Goal: Task Accomplishment & Management: Manage account settings

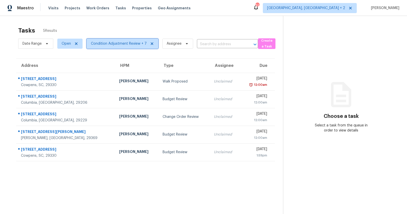
click at [121, 42] on span "Condition Adjustment Review + 7" at bounding box center [119, 43] width 56 height 5
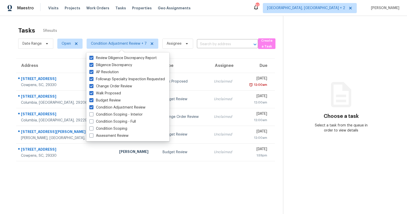
click at [30, 53] on section "Tasks 5 Results Date Range Open Condition Adjustment Review + 7 Assignee ​ Crea…" at bounding box center [145, 127] width 275 height 206
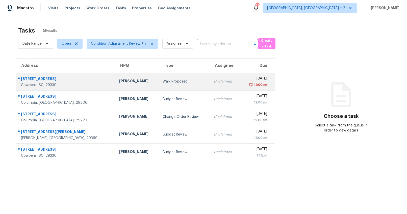
click at [38, 78] on div "[STREET_ADDRESS]" at bounding box center [66, 79] width 90 height 6
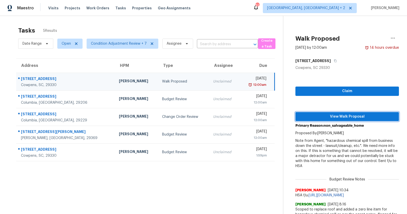
click at [326, 114] on span "View Walk Proposal" at bounding box center [348, 117] width 96 height 6
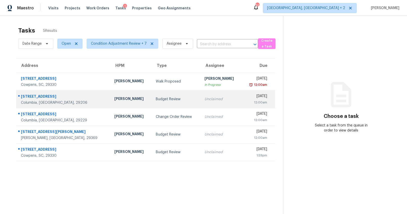
click at [152, 104] on td "Budget Review" at bounding box center [176, 99] width 49 height 18
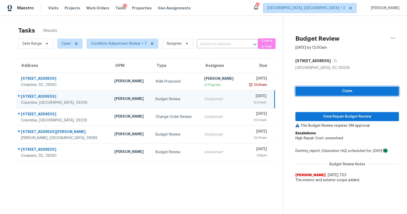
click at [348, 93] on span "Claim" at bounding box center [348, 91] width 96 height 6
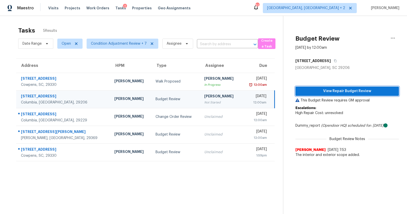
click at [328, 89] on span "View Repair Budget Review" at bounding box center [348, 91] width 96 height 6
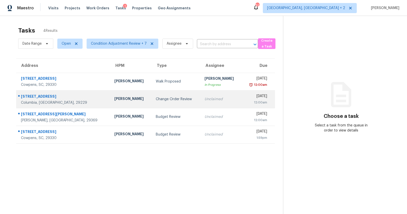
click at [156, 101] on div "Change Order Review" at bounding box center [176, 99] width 41 height 5
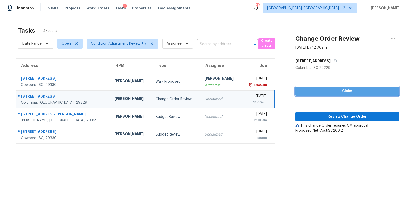
click at [328, 89] on span "Claim" at bounding box center [348, 91] width 96 height 6
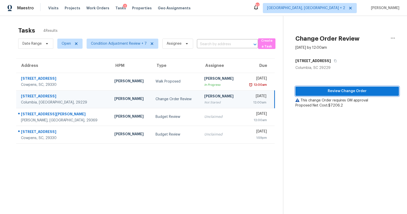
click at [344, 94] on span "Review Change Order" at bounding box center [348, 91] width 96 height 6
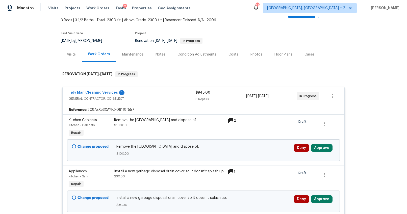
scroll to position [81, 0]
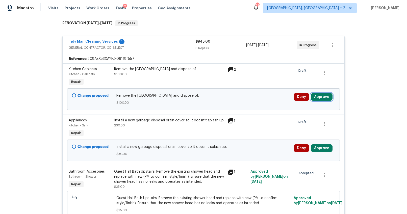
click at [328, 98] on button "Approve" at bounding box center [322, 97] width 22 height 8
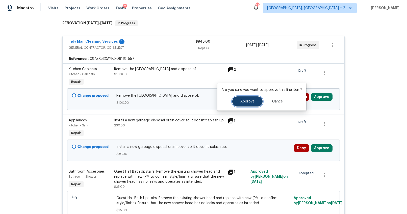
click at [252, 102] on span "Approve" at bounding box center [248, 102] width 14 height 4
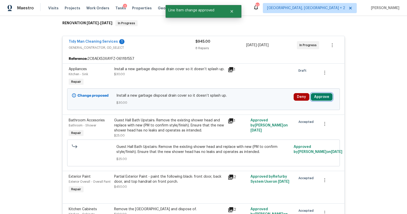
click at [325, 101] on button "Approve" at bounding box center [322, 97] width 22 height 8
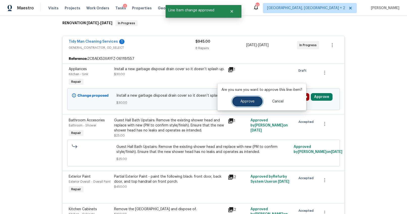
click at [260, 103] on button "Approve" at bounding box center [248, 102] width 30 height 10
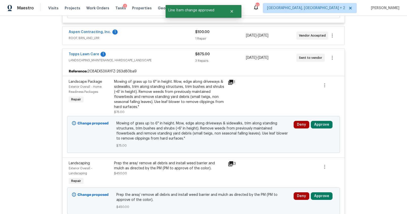
scroll to position [875, 0]
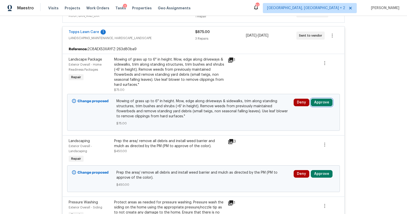
click at [320, 99] on button "Approve" at bounding box center [322, 103] width 22 height 8
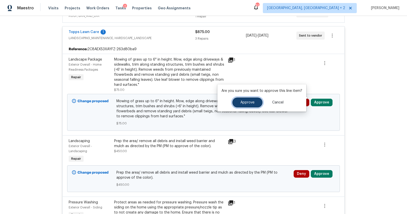
click at [255, 101] on button "Approve" at bounding box center [248, 103] width 30 height 10
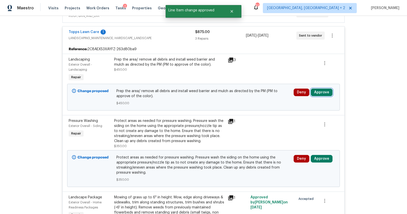
click at [322, 89] on button "Approve" at bounding box center [322, 93] width 22 height 8
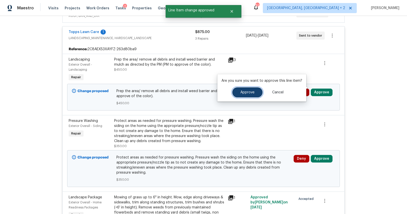
click at [252, 92] on span "Approve" at bounding box center [248, 93] width 14 height 4
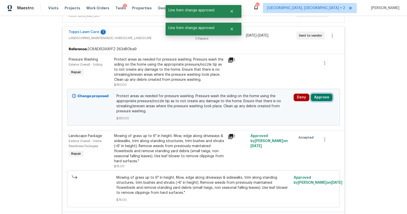
click at [323, 94] on button "Approve" at bounding box center [322, 98] width 22 height 8
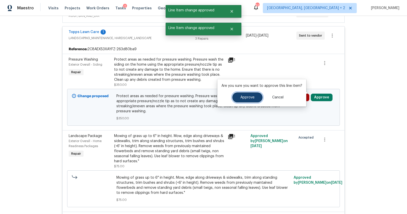
click at [251, 96] on span "Approve" at bounding box center [248, 98] width 14 height 4
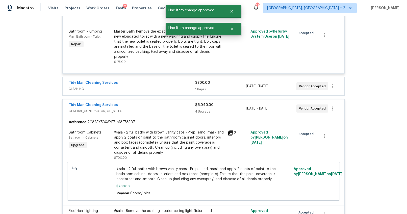
scroll to position [0, 0]
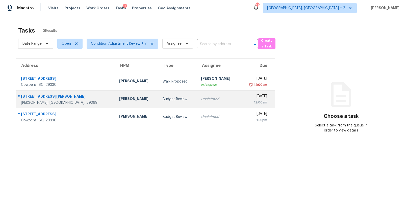
click at [119, 101] on div "[PERSON_NAME]" at bounding box center [136, 99] width 35 height 6
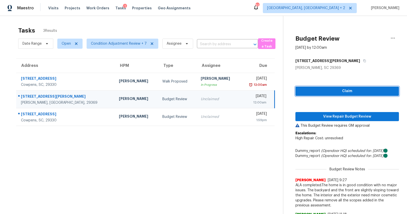
click at [312, 91] on span "Claim" at bounding box center [348, 91] width 96 height 6
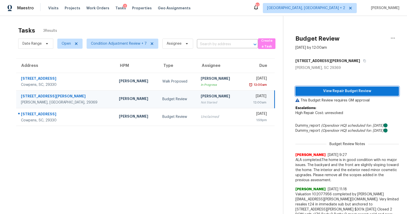
click at [312, 91] on span "View Repair Budget Review" at bounding box center [348, 91] width 96 height 6
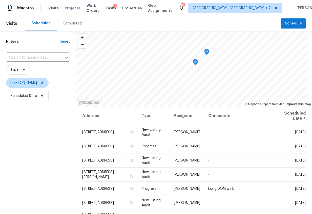
click at [72, 8] on span "Projects" at bounding box center [73, 8] width 16 height 5
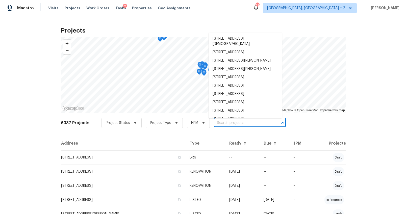
click at [228, 121] on input "text" at bounding box center [243, 123] width 58 height 8
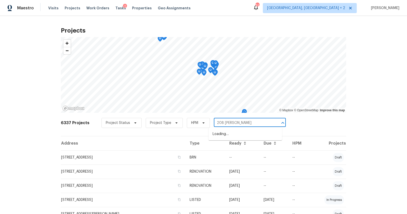
type input "208 [PERSON_NAME]"
click at [227, 135] on li "[STREET_ADDRESS][PERSON_NAME]" at bounding box center [246, 134] width 74 height 8
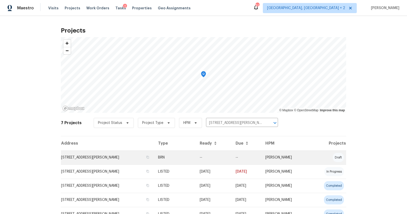
click at [94, 157] on td "[STREET_ADDRESS][PERSON_NAME]" at bounding box center [107, 158] width 93 height 14
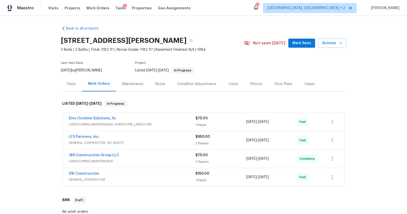
click at [232, 86] on div "Costs" at bounding box center [234, 84] width 10 height 5
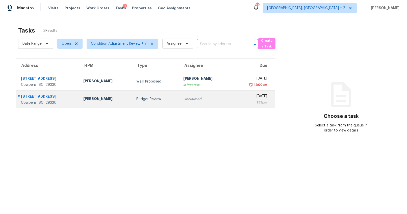
click at [111, 101] on div "Calley Sanchez" at bounding box center [105, 99] width 45 height 6
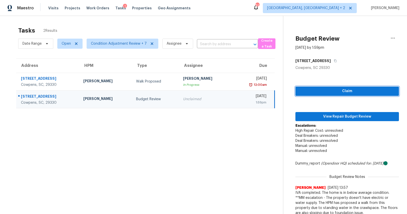
click at [322, 88] on span "Claim" at bounding box center [348, 91] width 96 height 6
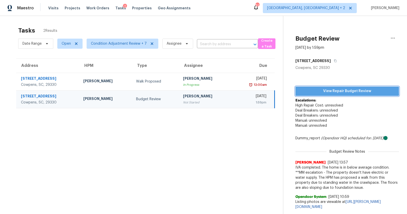
click at [344, 91] on span "View Repair Budget Review" at bounding box center [348, 91] width 96 height 6
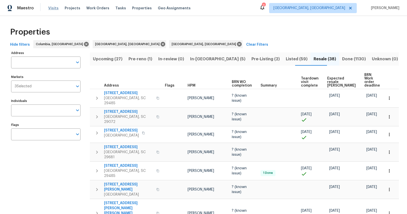
click at [54, 8] on span "Visits" at bounding box center [53, 8] width 10 height 5
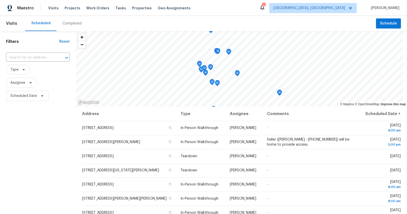
click at [73, 26] on div "Completed" at bounding box center [72, 23] width 19 height 5
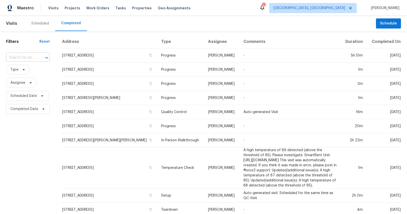
click at [31, 58] on input "text" at bounding box center [21, 58] width 30 height 8
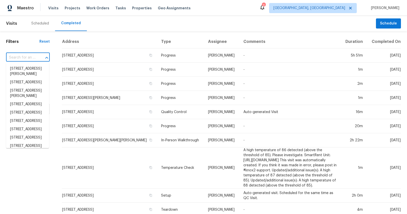
paste input "171 Brown St, Cowpens, SC 29330"
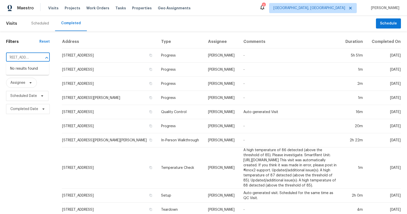
type input "171 Brown St, Cowpens, SC 29330"
click at [33, 59] on input "text" at bounding box center [21, 58] width 30 height 8
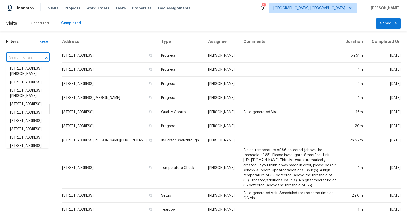
paste input "171 Brown St, Cowpens, SC 29330"
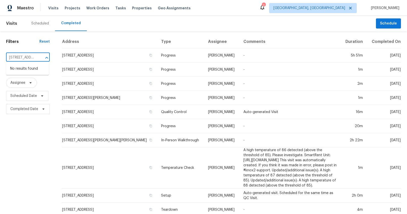
type input "171 Brown St"
click at [340, 9] on span "Charleston, SC" at bounding box center [310, 8] width 72 height 5
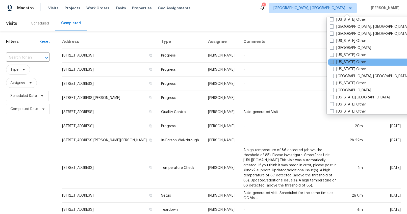
scroll to position [220, 0]
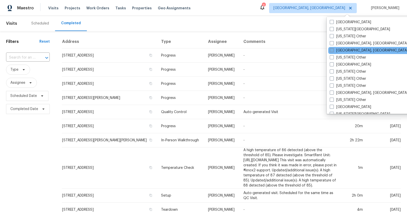
click at [331, 49] on span at bounding box center [332, 50] width 4 height 4
click at [331, 49] on input "[GEOGRAPHIC_DATA], [GEOGRAPHIC_DATA]" at bounding box center [331, 49] width 3 height 3
checkbox input "true"
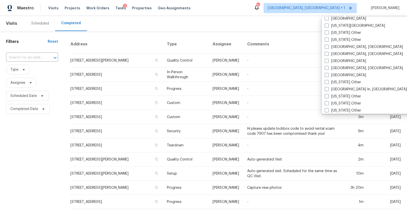
scroll to position [334, 0]
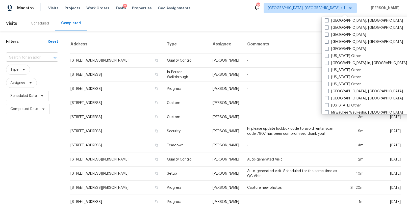
click at [23, 60] on input "text" at bounding box center [25, 58] width 38 height 8
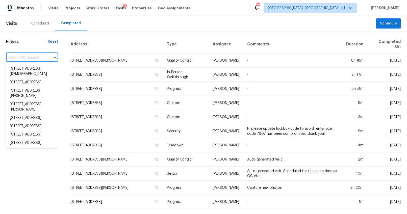
paste input "171 Brown St, Cowpens, SC 29330"
type input "171 Brown St, Cowpens, SC 29330"
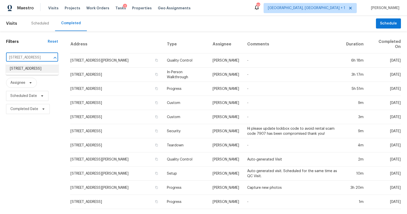
click at [26, 70] on li "171 Brown St, Cowpens, SC 29330" at bounding box center [32, 69] width 53 height 8
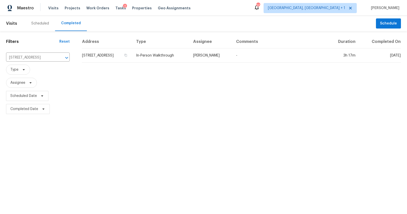
click at [126, 52] on td "171 Brown St, Cowpens, SC 29330" at bounding box center [107, 56] width 50 height 14
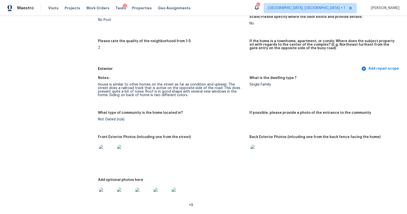
scroll to position [213, 0]
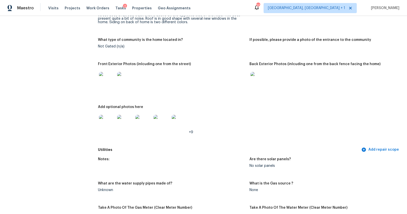
click at [106, 81] on img at bounding box center [107, 80] width 16 height 16
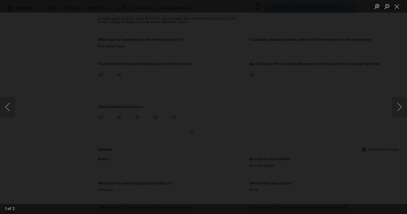
click at [215, 94] on img "Lightbox" at bounding box center [195, 111] width 988 height 520
click at [399, 106] on button "Next image" at bounding box center [399, 107] width 15 height 20
click at [372, 125] on div "Lightbox" at bounding box center [203, 107] width 407 height 214
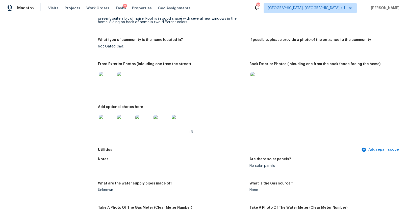
click at [252, 84] on img at bounding box center [259, 80] width 16 height 16
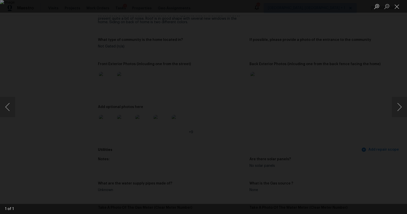
click at [380, 148] on div "Lightbox" at bounding box center [203, 107] width 407 height 214
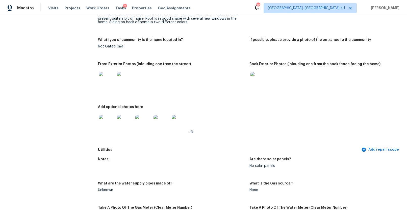
click at [108, 124] on img at bounding box center [107, 123] width 16 height 16
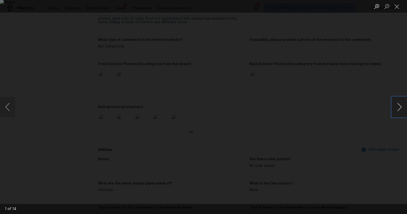
click at [397, 105] on button "Next image" at bounding box center [399, 107] width 15 height 20
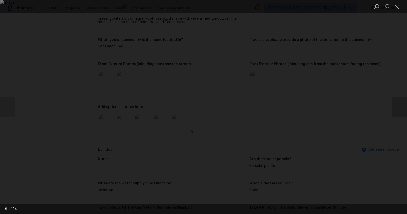
click at [397, 105] on button "Next image" at bounding box center [399, 107] width 15 height 20
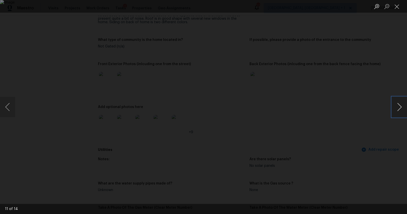
click at [397, 105] on button "Next image" at bounding box center [399, 107] width 15 height 20
click at [371, 133] on div "Lightbox" at bounding box center [203, 107] width 407 height 214
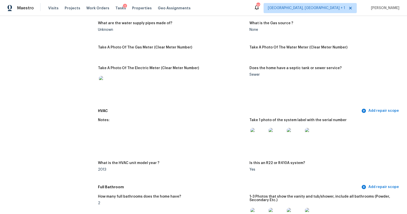
scroll to position [379, 0]
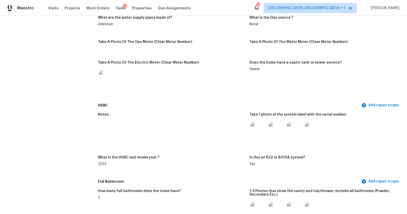
click at [254, 129] on img at bounding box center [259, 131] width 16 height 16
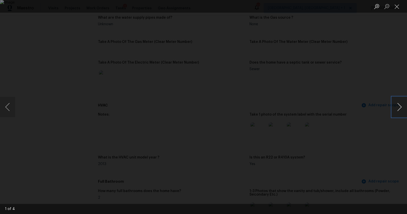
click at [397, 108] on button "Next image" at bounding box center [399, 107] width 15 height 20
click at [394, 112] on button "Next image" at bounding box center [399, 107] width 15 height 20
click at [370, 148] on div "Lightbox" at bounding box center [203, 107] width 407 height 214
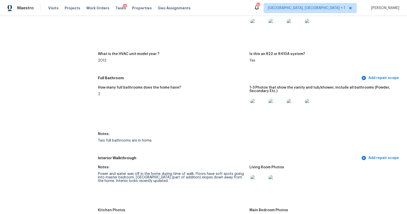
scroll to position [482, 0]
click at [258, 108] on img at bounding box center [259, 108] width 16 height 16
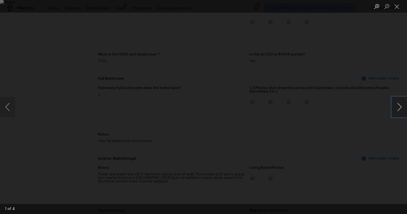
click at [397, 105] on button "Next image" at bounding box center [399, 107] width 15 height 20
click at [368, 115] on div "Lightbox" at bounding box center [203, 107] width 407 height 214
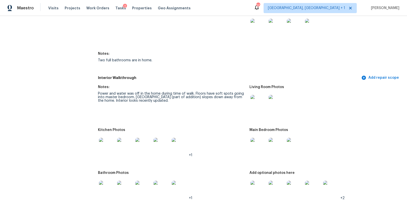
scroll to position [563, 0]
click at [253, 106] on img at bounding box center [259, 104] width 16 height 16
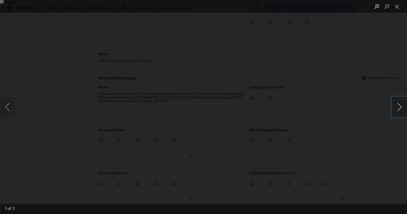
click at [397, 109] on button "Next image" at bounding box center [399, 107] width 15 height 20
click at [380, 132] on div "Lightbox" at bounding box center [203, 107] width 407 height 214
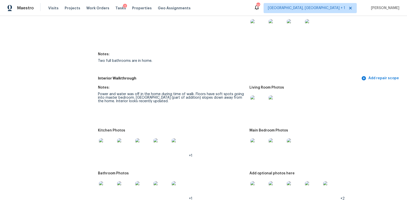
click at [103, 141] on img at bounding box center [107, 147] width 16 height 16
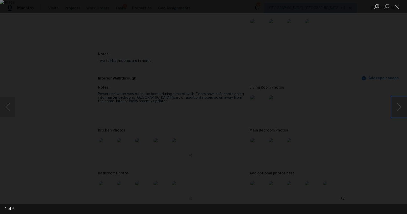
click at [399, 108] on button "Next image" at bounding box center [399, 107] width 15 height 20
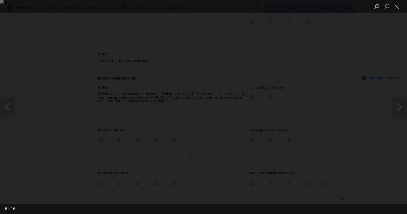
click at [369, 124] on div "Lightbox" at bounding box center [203, 107] width 407 height 214
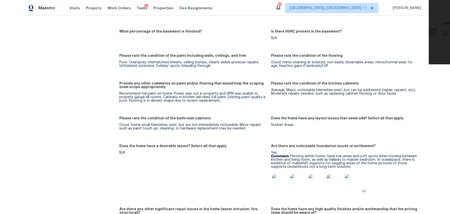
scroll to position [796, 0]
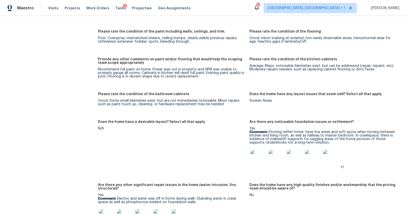
click at [261, 157] on img at bounding box center [259, 158] width 16 height 16
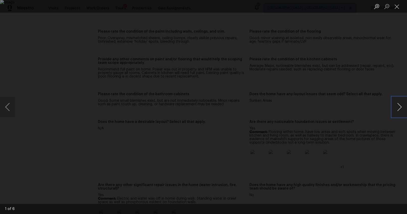
click at [401, 108] on button "Next image" at bounding box center [399, 107] width 15 height 20
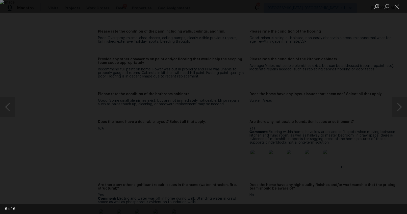
click at [381, 62] on div "Lightbox" at bounding box center [203, 107] width 407 height 214
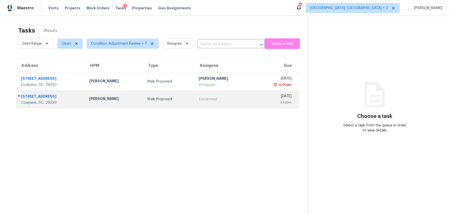
click at [41, 98] on div "[STREET_ADDRESS]" at bounding box center [51, 97] width 60 height 6
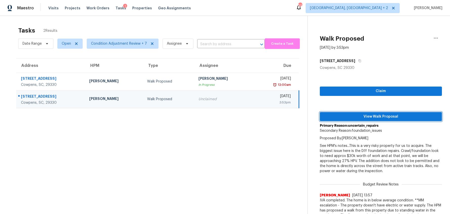
click at [384, 117] on span "View Walk Proposal" at bounding box center [381, 117] width 114 height 6
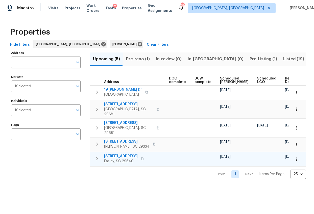
scroll to position [0, 109]
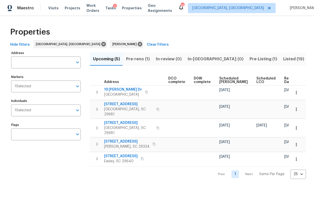
click at [284, 78] on span "Ready Date" at bounding box center [289, 80] width 11 height 7
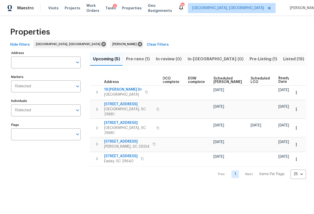
scroll to position [0, 115]
click at [136, 60] on span "Pre-reno (1)" at bounding box center [138, 59] width 24 height 7
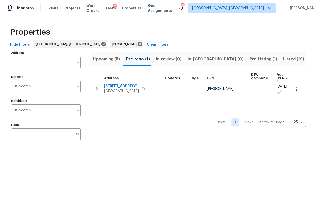
click at [250, 59] on span "Pre-Listing (1)" at bounding box center [264, 59] width 28 height 7
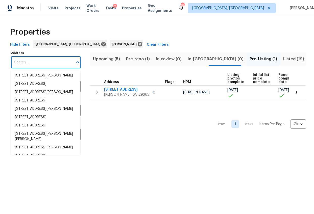
click at [45, 61] on input "Address" at bounding box center [42, 63] width 62 height 12
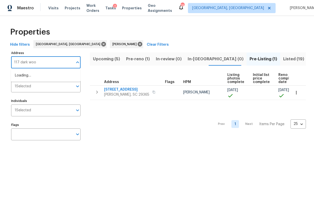
type input "117 dark wood"
click at [30, 76] on li "[STREET_ADDRESS][PERSON_NAME]" at bounding box center [46, 76] width 70 height 8
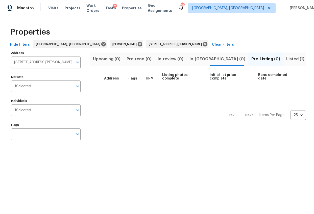
click at [286, 60] on span "Listed (1)" at bounding box center [295, 59] width 18 height 7
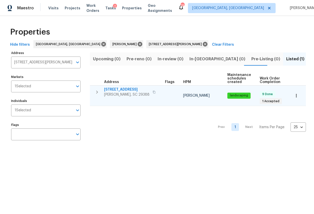
click at [127, 90] on span "[STREET_ADDRESS]" at bounding box center [126, 89] width 45 height 5
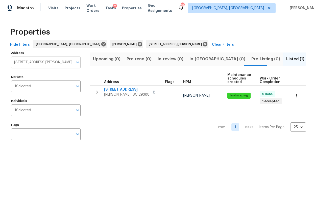
click at [41, 63] on input "[STREET_ADDRESS][PERSON_NAME]" at bounding box center [42, 63] width 62 height 12
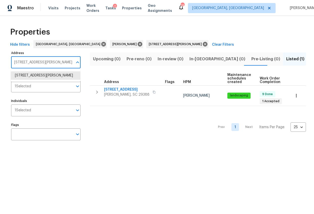
click at [41, 63] on input "[STREET_ADDRESS][PERSON_NAME]" at bounding box center [42, 63] width 62 height 12
type input "79 topsail"
click at [34, 75] on li "[STREET_ADDRESS]" at bounding box center [46, 76] width 70 height 8
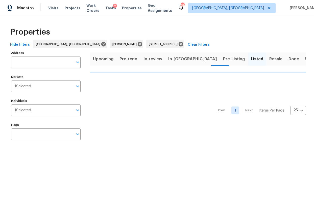
type input "[STREET_ADDRESS]"
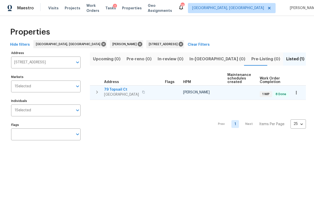
click at [129, 90] on span "79 Topsail Ct" at bounding box center [121, 89] width 35 height 5
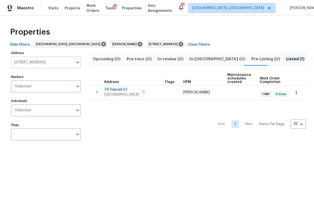
click at [64, 65] on input "[STREET_ADDRESS]" at bounding box center [42, 63] width 62 height 12
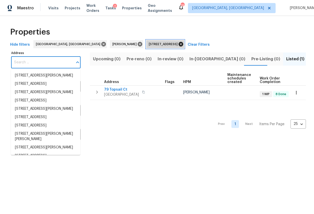
click at [178, 43] on icon at bounding box center [181, 44] width 6 height 6
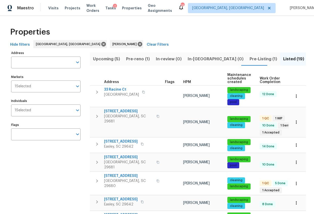
click at [250, 58] on span "Pre-Listing (1)" at bounding box center [264, 59] width 28 height 7
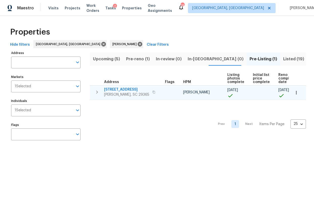
click at [125, 90] on span "[STREET_ADDRESS]" at bounding box center [126, 89] width 45 height 5
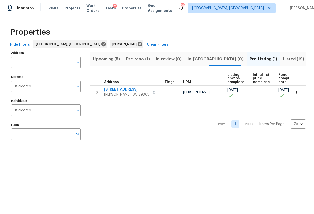
click at [310, 60] on span "Resale (8)" at bounding box center [320, 59] width 20 height 7
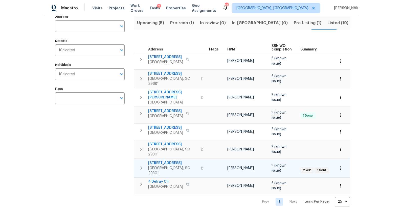
scroll to position [2, 0]
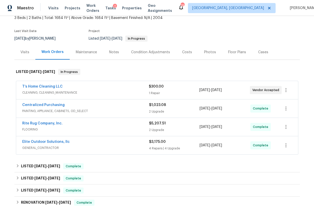
scroll to position [32, 0]
click at [54, 86] on link "T’s Home Cleaning LLC" at bounding box center [42, 87] width 40 height 4
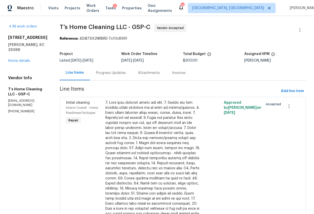
click at [124, 75] on div "Progress Updates" at bounding box center [111, 73] width 30 height 5
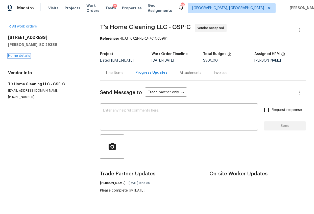
click at [20, 55] on link "Home details" at bounding box center [19, 56] width 22 height 4
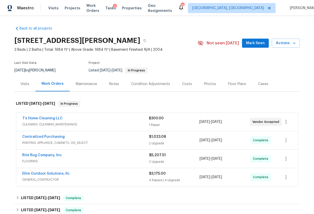
click at [20, 85] on div "Visits" at bounding box center [24, 84] width 9 height 5
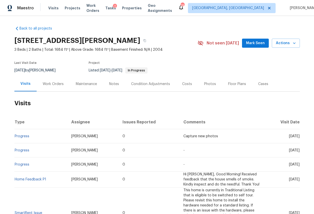
click at [57, 88] on div "Work Orders" at bounding box center [53, 84] width 33 height 15
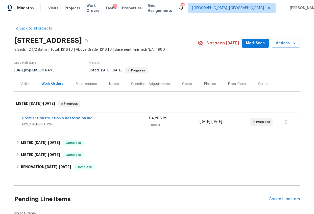
click at [109, 86] on div "Notes" at bounding box center [114, 84] width 10 height 5
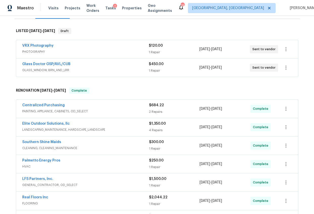
scroll to position [107, 0]
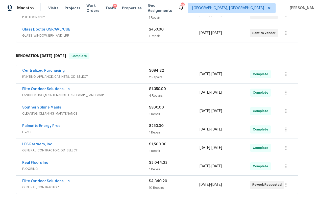
click at [133, 147] on div "LFS Partners, Inc." at bounding box center [85, 145] width 127 height 6
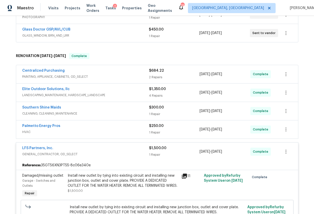
scroll to position [123, 0]
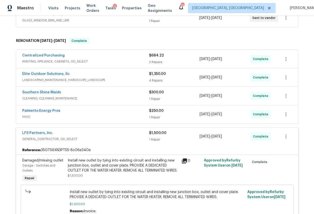
click at [144, 168] on div "Install new outlet by tying into existing circuit and installing new junction b…" at bounding box center [123, 165] width 111 height 15
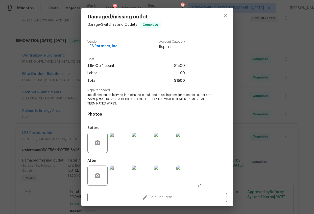
click at [121, 149] on img at bounding box center [120, 143] width 20 height 20
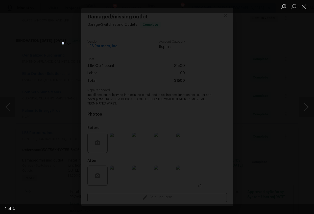
click at [305, 108] on button "Next image" at bounding box center [306, 107] width 15 height 20
click at [286, 141] on div "Lightbox" at bounding box center [157, 107] width 314 height 214
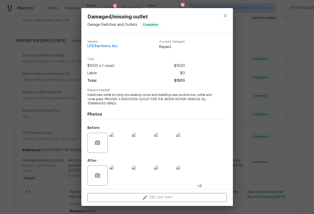
click at [122, 183] on img at bounding box center [120, 176] width 20 height 20
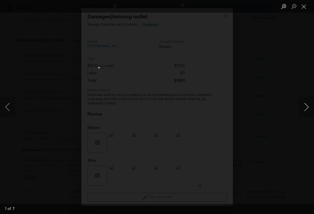
click at [302, 106] on button "Next image" at bounding box center [306, 107] width 15 height 20
click at [301, 107] on button "Next image" at bounding box center [306, 107] width 15 height 20
click at [273, 153] on div "Lightbox" at bounding box center [157, 107] width 314 height 214
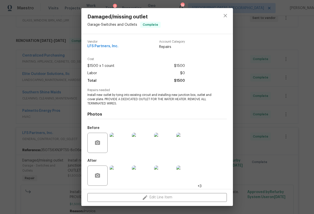
click at [273, 153] on div "Damaged/missing outlet Garage - Switches and Outlets Complete Vendor LFS Partne…" at bounding box center [157, 107] width 314 height 214
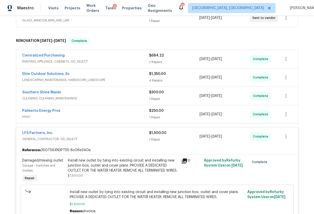
click at [135, 136] on div "LFS Partners, Inc." at bounding box center [85, 134] width 127 height 6
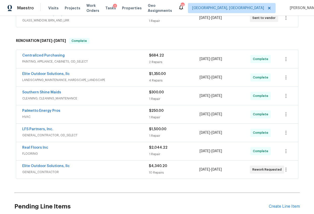
scroll to position [85, 0]
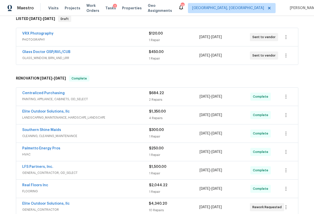
click at [127, 116] on span "LANDSCAPING_MAINTENANCE, HARDSCAPE_LANDSCAPE" at bounding box center [85, 117] width 127 height 5
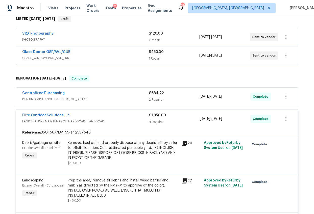
click at [127, 117] on div "Elite Outdoor Solutions, llc" at bounding box center [85, 116] width 127 height 6
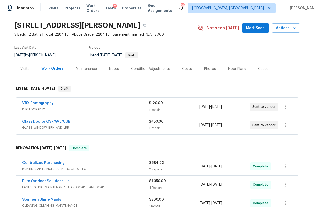
scroll to position [0, 0]
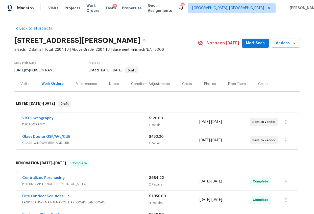
click at [198, 85] on div "Photos" at bounding box center [210, 84] width 24 height 15
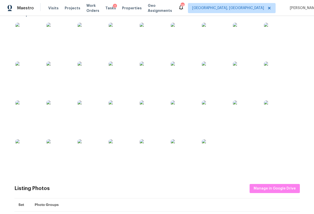
scroll to position [180, 0]
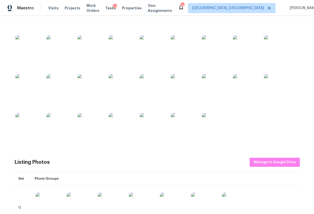
click at [181, 99] on img at bounding box center [183, 86] width 25 height 25
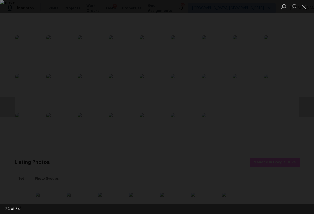
click at [302, 152] on div "Lightbox" at bounding box center [157, 107] width 314 height 214
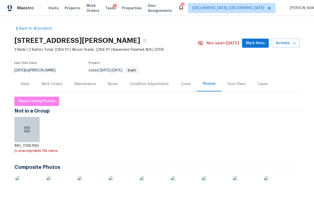
scroll to position [4, 0]
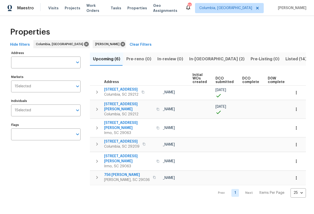
scroll to position [0, 96]
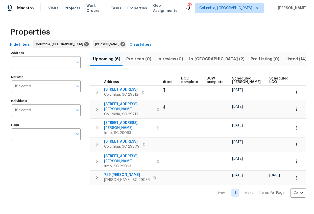
click at [297, 79] on span "Ready Date" at bounding box center [302, 80] width 11 height 7
click at [200, 58] on span "In-[GEOGRAPHIC_DATA] (2)" at bounding box center [216, 59] width 55 height 7
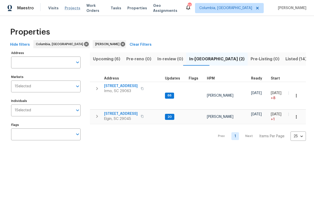
click at [72, 8] on span "Projects" at bounding box center [73, 8] width 16 height 5
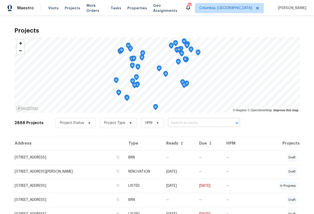
click at [176, 122] on input "text" at bounding box center [197, 123] width 58 height 8
type input "873 sunseeker"
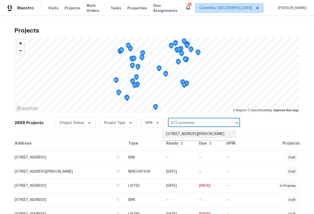
click at [186, 135] on li "[STREET_ADDRESS][PERSON_NAME]" at bounding box center [199, 134] width 74 height 8
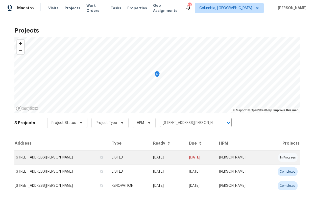
click at [43, 155] on td "[STREET_ADDRESS][PERSON_NAME]" at bounding box center [60, 158] width 93 height 14
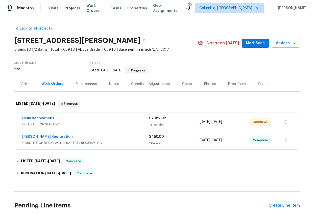
click at [103, 127] on span "GENERAL_CONTRACTOR" at bounding box center [85, 124] width 127 height 5
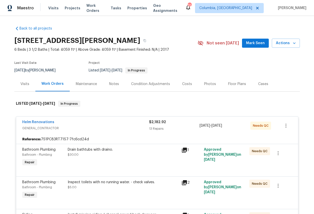
click at [24, 89] on div "Visits" at bounding box center [24, 84] width 21 height 15
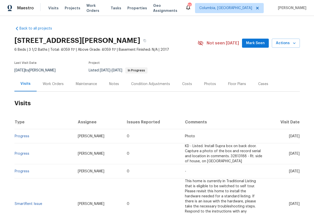
click at [206, 87] on div "Photos" at bounding box center [210, 84] width 24 height 15
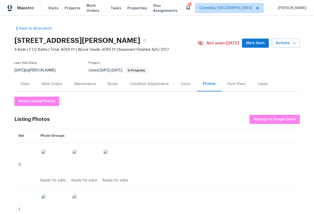
click at [24, 84] on div "Visits" at bounding box center [24, 84] width 9 height 5
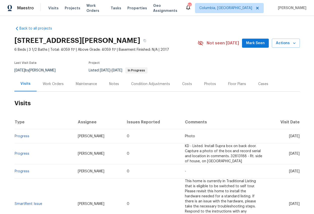
click at [44, 83] on div "Work Orders" at bounding box center [53, 84] width 21 height 5
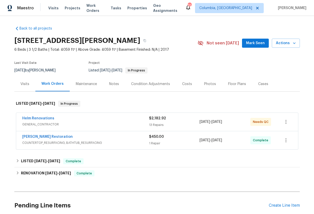
click at [105, 121] on div "Helm Renovations" at bounding box center [85, 119] width 127 height 6
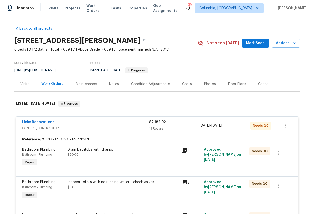
scroll to position [84, 0]
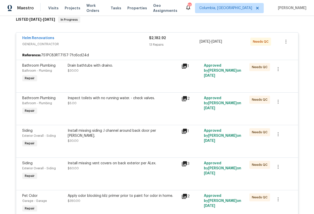
click at [101, 72] on div "Drain bathtubs with draino. $30.00" at bounding box center [123, 68] width 111 height 10
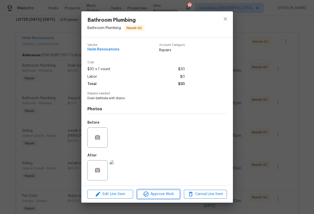
click at [170, 194] on span "Approve Work" at bounding box center [159, 194] width 40 height 6
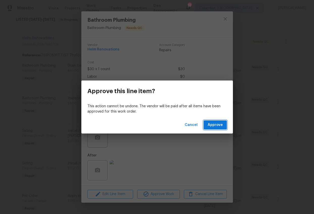
click at [212, 124] on span "Approve" at bounding box center [215, 125] width 15 height 6
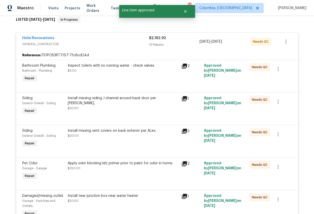
click at [104, 73] on div "Inspect toilets with no running water. - check valves. $5.00" at bounding box center [123, 73] width 114 height 23
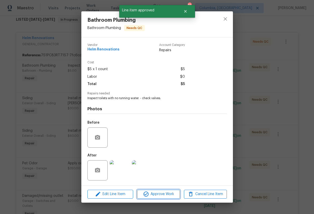
click at [164, 193] on span "Approve Work" at bounding box center [159, 194] width 40 height 6
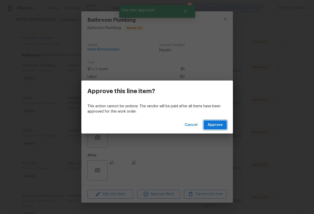
click at [213, 124] on span "Approve" at bounding box center [215, 125] width 15 height 6
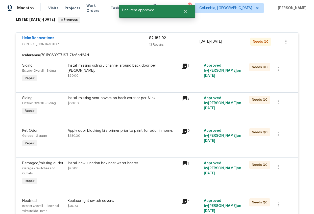
click at [89, 72] on div "Install missing siding J channel around back door per [PERSON_NAME]. $30.00" at bounding box center [123, 70] width 111 height 15
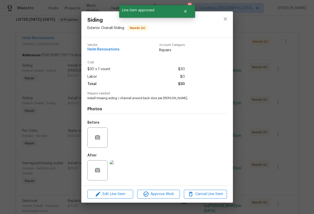
click at [122, 167] on img at bounding box center [120, 171] width 20 height 20
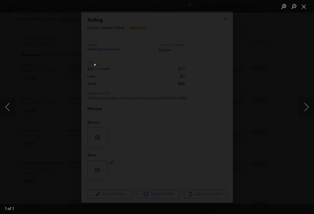
click at [251, 134] on div "Lightbox" at bounding box center [157, 107] width 314 height 214
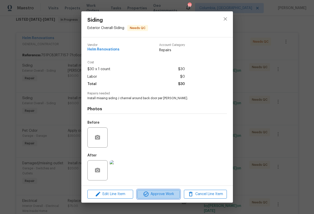
click at [150, 195] on span "Approve Work" at bounding box center [159, 194] width 40 height 6
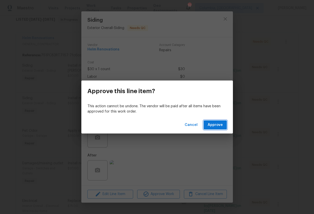
click at [210, 127] on span "Approve" at bounding box center [215, 125] width 15 height 6
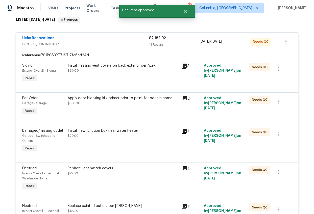
click at [108, 79] on div "Install missing vent covers on back exterior per ALex. $60.00" at bounding box center [123, 73] width 114 height 23
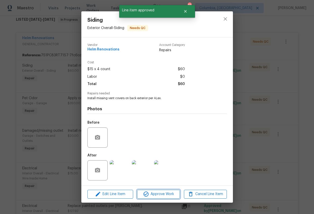
click at [156, 196] on span "Approve Work" at bounding box center [159, 194] width 40 height 6
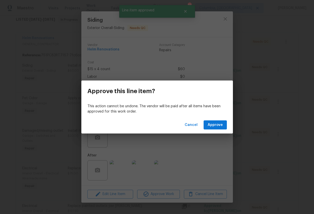
click at [211, 119] on div "Cancel Approve" at bounding box center [157, 125] width 152 height 17
click at [210, 125] on span "Approve" at bounding box center [215, 125] width 15 height 6
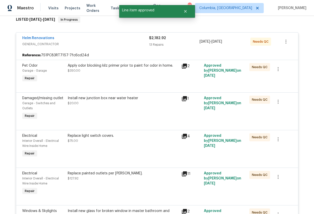
click at [100, 74] on div "Apply odor blocking kilz primer prior to paint for odor in home. $350.00" at bounding box center [123, 73] width 114 height 23
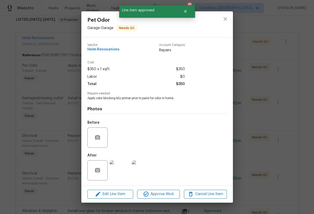
click at [118, 171] on img at bounding box center [120, 171] width 20 height 20
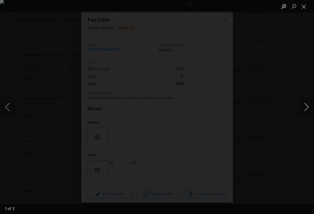
click at [306, 108] on button "Next image" at bounding box center [306, 107] width 15 height 20
click at [293, 141] on div "Lightbox" at bounding box center [157, 107] width 314 height 214
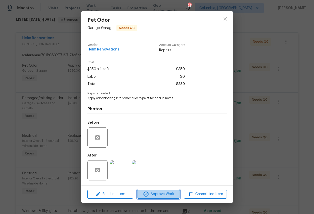
click at [151, 192] on span "Approve Work" at bounding box center [159, 194] width 40 height 6
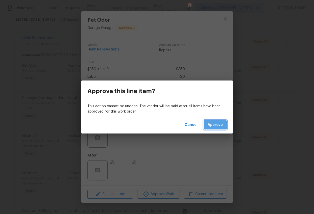
click at [212, 126] on span "Approve" at bounding box center [215, 125] width 15 height 6
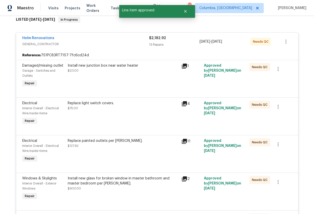
click at [99, 74] on div "Install new junction box near water heater $20.00" at bounding box center [123, 76] width 114 height 28
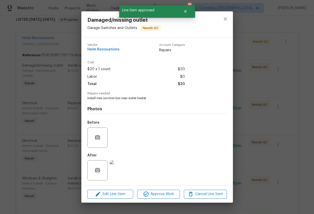
click at [119, 184] on div at bounding box center [120, 170] width 22 height 26
click at [121, 175] on img at bounding box center [120, 171] width 20 height 20
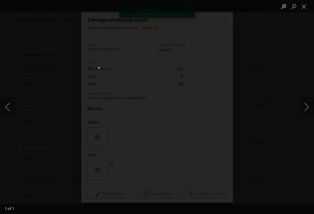
click at [287, 159] on div "Lightbox" at bounding box center [157, 107] width 314 height 214
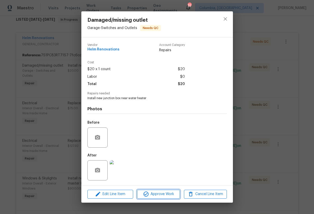
click at [161, 194] on span "Approve Work" at bounding box center [159, 194] width 40 height 6
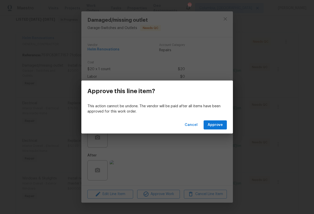
click at [215, 120] on div "Cancel Approve" at bounding box center [157, 125] width 152 height 17
click at [214, 123] on span "Approve" at bounding box center [215, 125] width 15 height 6
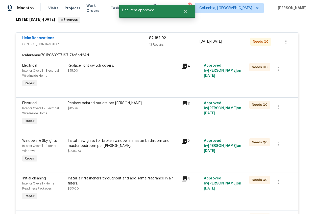
click at [96, 71] on div "Replace light switch covers. $75.00" at bounding box center [123, 68] width 111 height 10
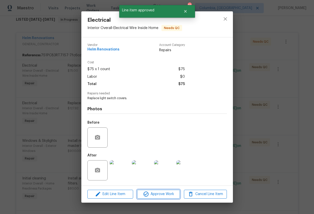
click at [151, 194] on span "Approve Work" at bounding box center [159, 194] width 40 height 6
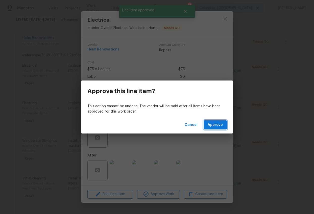
click at [211, 125] on span "Approve" at bounding box center [215, 125] width 15 height 6
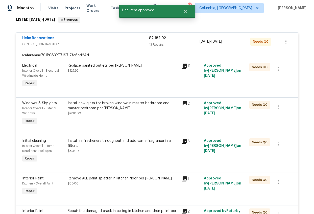
click at [105, 70] on div "Replace painted outlets per [PERSON_NAME]. $127.92" at bounding box center [123, 68] width 111 height 10
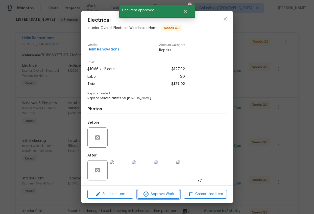
click at [156, 194] on span "Approve Work" at bounding box center [159, 194] width 40 height 6
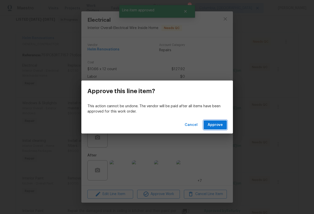
click at [210, 126] on span "Approve" at bounding box center [215, 125] width 15 height 6
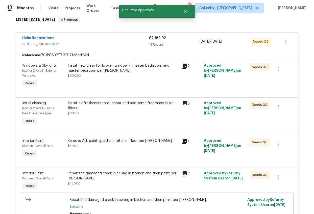
click at [108, 78] on div "Install new glass for broken window in master bathroom and master bedroom per […" at bounding box center [123, 70] width 111 height 15
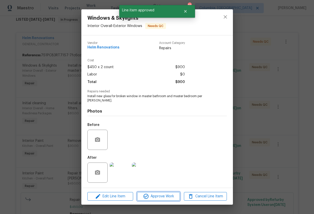
click at [163, 195] on span "Approve Work" at bounding box center [159, 197] width 40 height 6
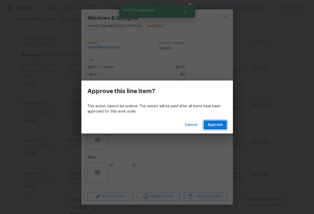
click at [212, 124] on span "Approve" at bounding box center [215, 125] width 15 height 6
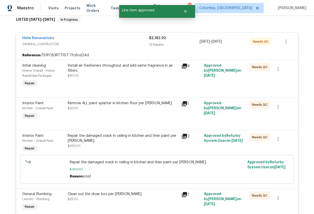
click at [113, 74] on div "Install air fresheners throughout and add same fragrance in air filters. $80.00" at bounding box center [123, 70] width 111 height 15
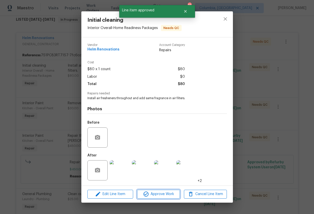
click at [159, 191] on span "Approve Work" at bounding box center [159, 194] width 40 height 6
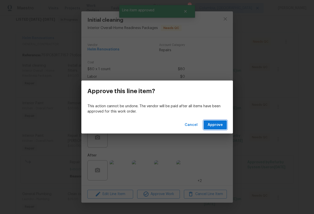
click at [208, 126] on span "Approve" at bounding box center [215, 125] width 15 height 6
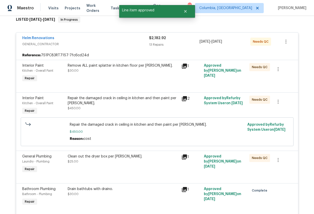
click at [113, 75] on div "Remove ALL paint splatter in kitchen floor per [PERSON_NAME]. $30.00" at bounding box center [123, 73] width 114 height 23
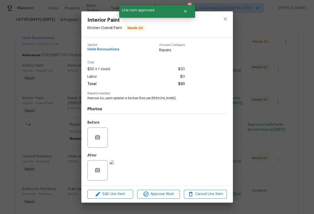
click at [123, 174] on img at bounding box center [120, 171] width 20 height 20
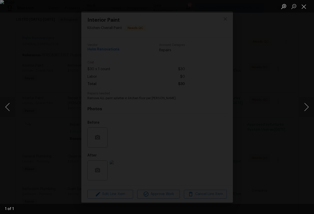
click at [262, 179] on div "Lightbox" at bounding box center [157, 107] width 314 height 214
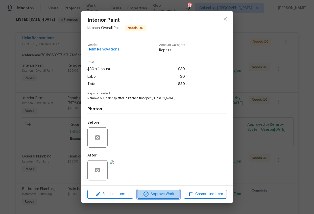
click at [153, 194] on span "Approve Work" at bounding box center [159, 194] width 40 height 6
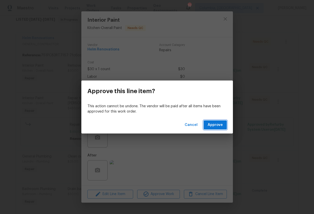
click at [217, 123] on span "Approve" at bounding box center [215, 125] width 15 height 6
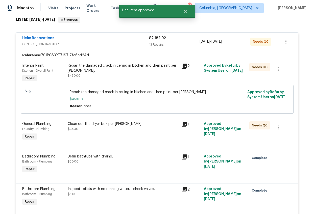
click at [113, 71] on div "Repair the damaged crack in ceiling in kitchen and then paint per [PERSON_NAME]." at bounding box center [123, 68] width 111 height 10
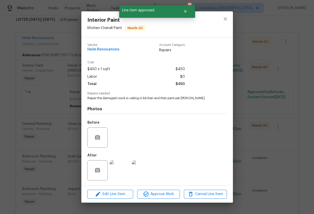
click at [121, 167] on img at bounding box center [120, 171] width 20 height 20
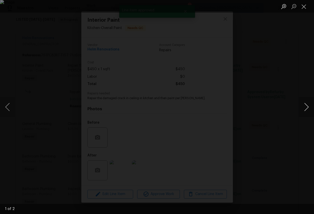
click at [304, 106] on button "Next image" at bounding box center [306, 107] width 15 height 20
click at [289, 146] on div "Lightbox" at bounding box center [157, 107] width 314 height 214
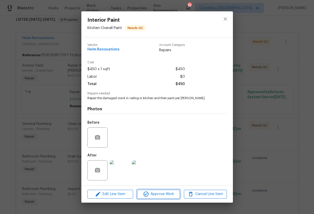
click at [165, 192] on span "Approve Work" at bounding box center [159, 194] width 40 height 6
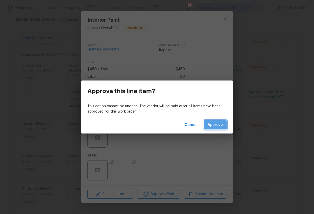
click at [219, 126] on span "Approve" at bounding box center [215, 125] width 15 height 6
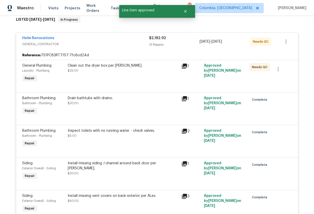
click at [111, 76] on div "Clean out the dryer box per [PERSON_NAME]. $25.00" at bounding box center [123, 73] width 114 height 23
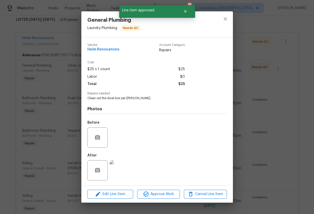
click at [125, 174] on img at bounding box center [120, 171] width 20 height 20
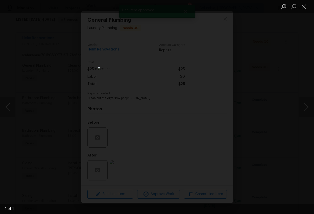
click at [252, 153] on div "Lightbox" at bounding box center [157, 107] width 314 height 214
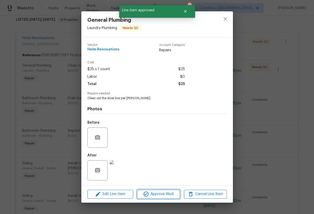
click at [162, 193] on span "Approve Work" at bounding box center [159, 194] width 40 height 6
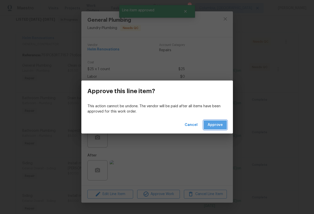
click at [215, 122] on span "Approve" at bounding box center [215, 125] width 15 height 6
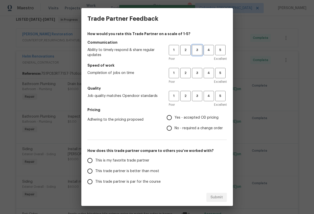
click at [193, 50] on span "3" at bounding box center [197, 50] width 9 height 6
click at [194, 72] on span "3" at bounding box center [197, 73] width 9 height 6
click at [195, 95] on span "3" at bounding box center [197, 96] width 9 height 6
click at [192, 115] on span "Yes - accepted OD pricing" at bounding box center [197, 117] width 44 height 5
click at [175, 115] on input "Yes - accepted OD pricing" at bounding box center [169, 117] width 11 height 11
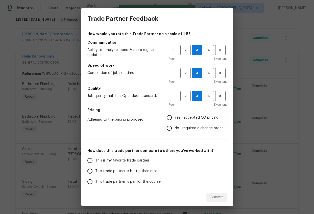
radio input "true"
drag, startPoint x: 116, startPoint y: 170, endPoint x: 123, endPoint y: 171, distance: 6.8
click at [116, 170] on span "This trade partner is better than most" at bounding box center [127, 171] width 64 height 5
click at [95, 170] on input "This trade partner is better than most" at bounding box center [90, 171] width 11 height 11
click at [211, 195] on span "Submit" at bounding box center [217, 198] width 12 height 6
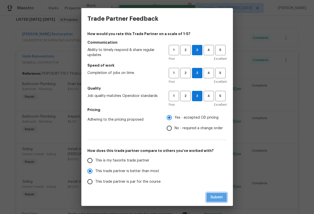
radio input "true"
radio input "false"
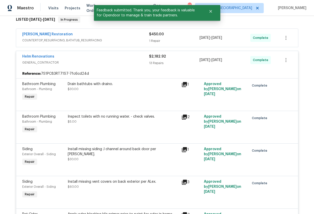
click at [116, 57] on div "Helm Renovations" at bounding box center [85, 57] width 127 height 6
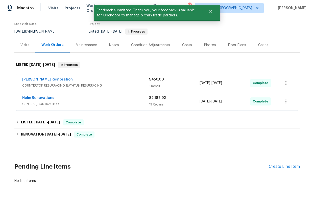
scroll to position [0, 0]
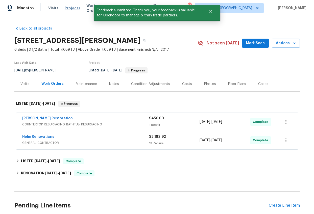
click at [71, 7] on span "Projects" at bounding box center [73, 8] width 16 height 5
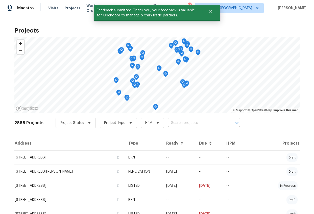
click at [175, 123] on input "text" at bounding box center [197, 123] width 58 height 8
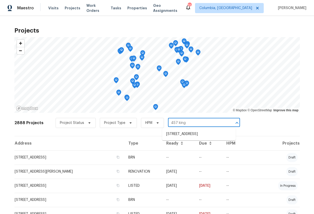
type input "457 kings"
click at [173, 134] on li "[STREET_ADDRESS]" at bounding box center [199, 134] width 74 height 8
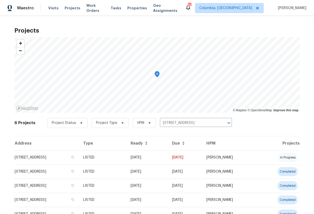
click at [50, 158] on td "[STREET_ADDRESS]" at bounding box center [46, 158] width 65 height 14
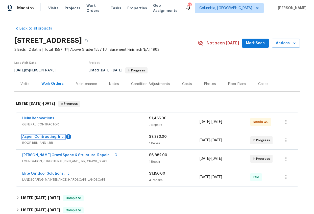
click at [46, 138] on link "Aspen Contracting, Inc." at bounding box center [43, 137] width 42 height 4
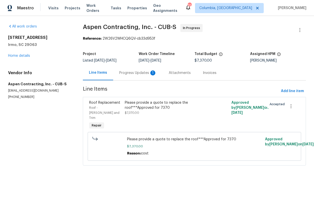
click at [136, 77] on div "Progress Updates 1" at bounding box center [138, 72] width 50 height 15
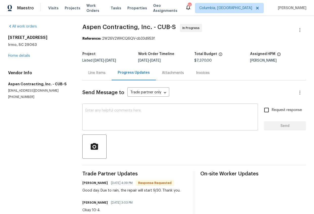
scroll to position [32, 0]
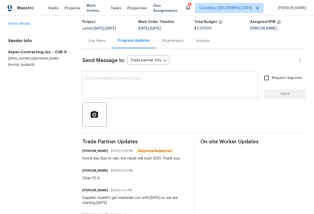
click at [140, 89] on textarea at bounding box center [170, 86] width 170 height 18
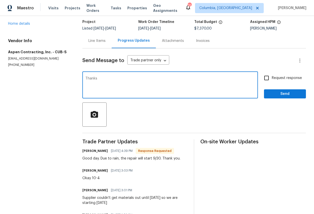
type textarea "Thanks"
click at [282, 78] on span "Request response" at bounding box center [287, 78] width 30 height 5
click at [272, 78] on input "Request response" at bounding box center [266, 78] width 11 height 11
checkbox input "true"
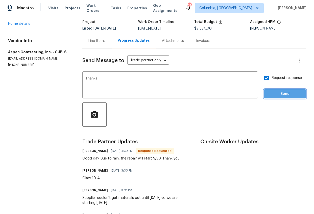
click at [281, 93] on span "Send" at bounding box center [285, 94] width 34 height 6
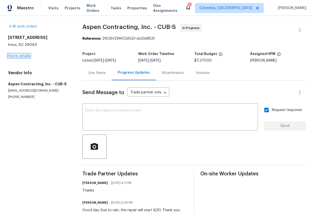
click at [26, 55] on link "Home details" at bounding box center [19, 56] width 22 height 4
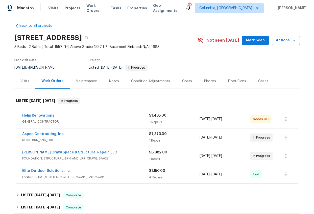
scroll to position [3, 0]
click at [44, 120] on span "GENERAL_CONTRACTOR" at bounding box center [85, 121] width 127 height 5
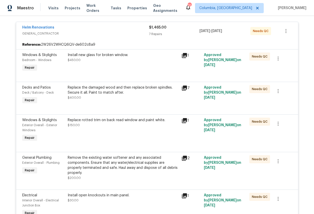
scroll to position [0, 0]
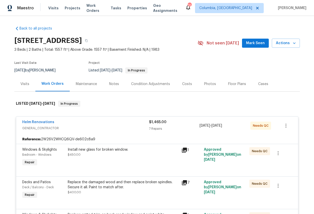
click at [98, 124] on div "Helm Renovations" at bounding box center [85, 123] width 127 height 6
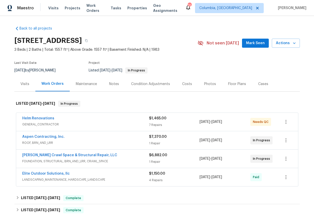
click at [71, 12] on div "Visits Projects Work Orders Tasks Properties Geo Assignments" at bounding box center [116, 8] width 137 height 10
click at [70, 8] on span "Projects" at bounding box center [73, 8] width 16 height 5
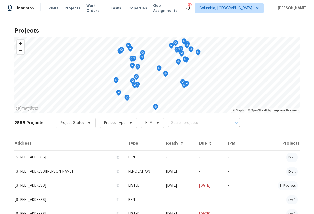
click at [171, 122] on input "text" at bounding box center [197, 123] width 58 height 8
type input "155 doverside"
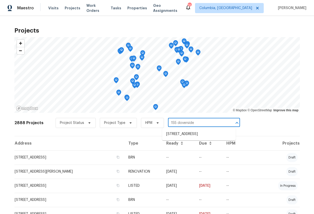
click at [172, 131] on li "[STREET_ADDRESS]" at bounding box center [199, 134] width 74 height 8
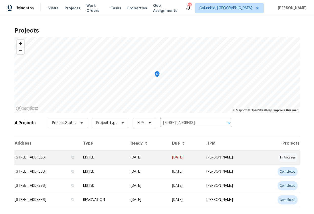
click at [79, 157] on td "[STREET_ADDRESS]" at bounding box center [46, 158] width 65 height 14
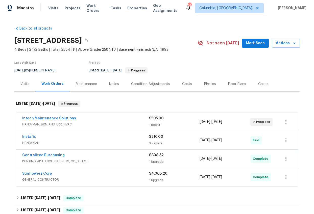
click at [87, 122] on span "HANDYMAN, BRN_AND_LRR, HVAC" at bounding box center [85, 124] width 127 height 5
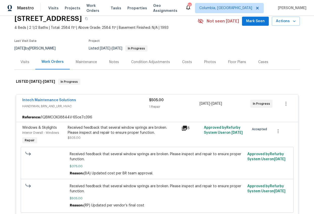
scroll to position [3, 0]
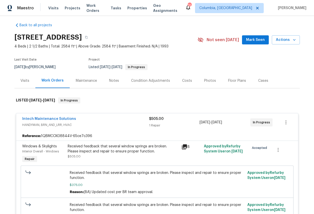
click at [91, 118] on div "Intech Maintenance Solutions" at bounding box center [85, 120] width 127 height 6
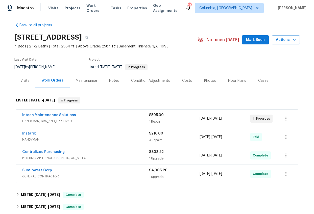
click at [185, 78] on div "Costs" at bounding box center [187, 80] width 22 height 15
